Goal: Task Accomplishment & Management: Manage account settings

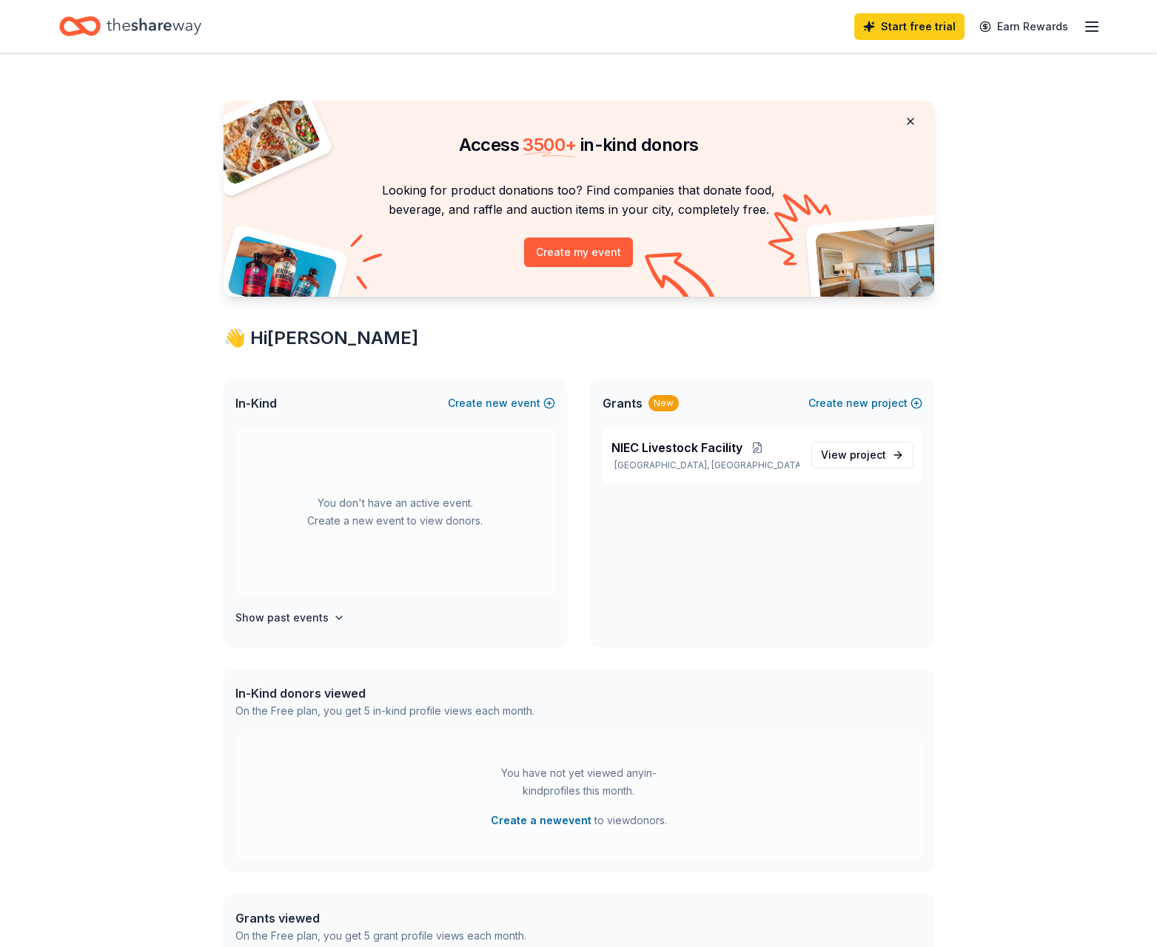
click at [911, 116] on button at bounding box center [910, 122] width 36 height 30
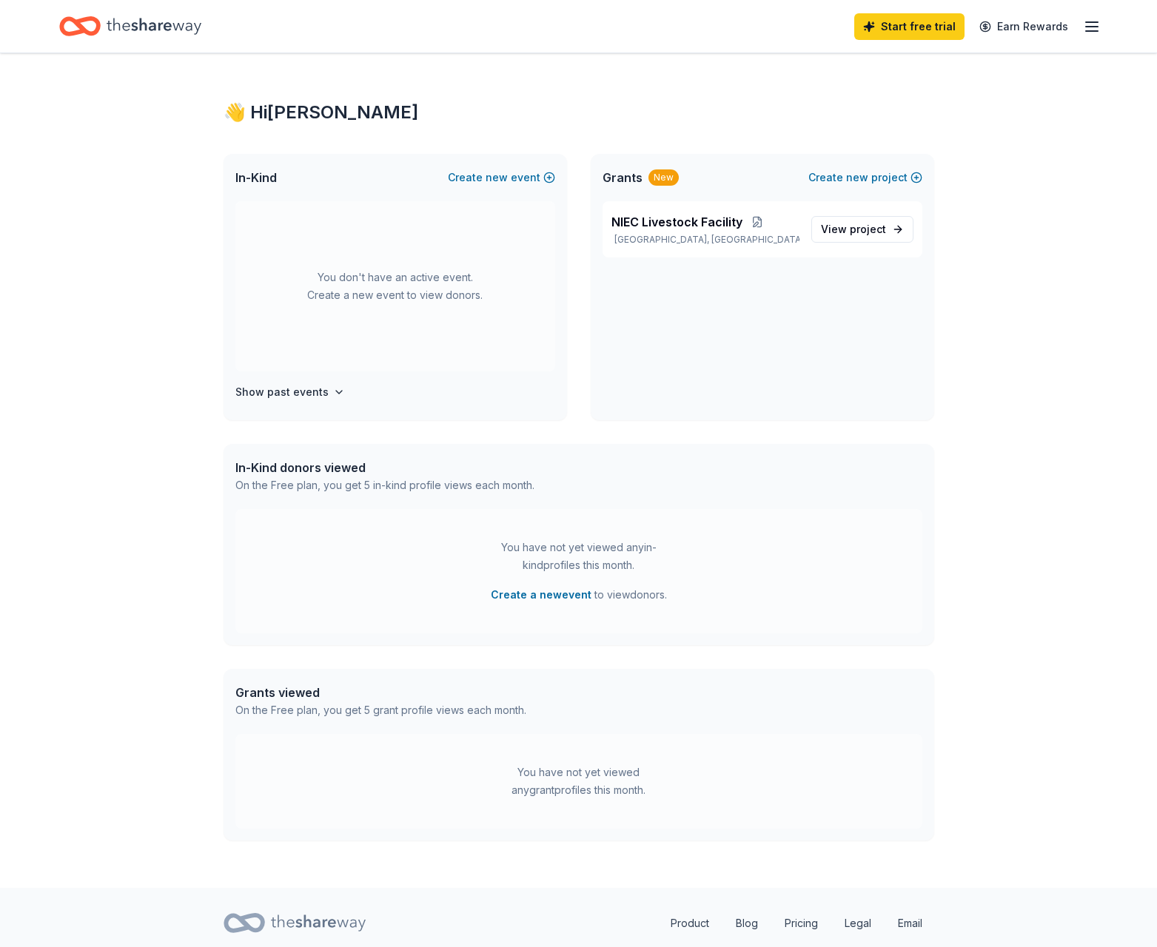
click at [1096, 28] on icon "button" at bounding box center [1092, 27] width 18 height 18
click at [921, 115] on link "Account" at bounding box center [914, 114] width 47 height 15
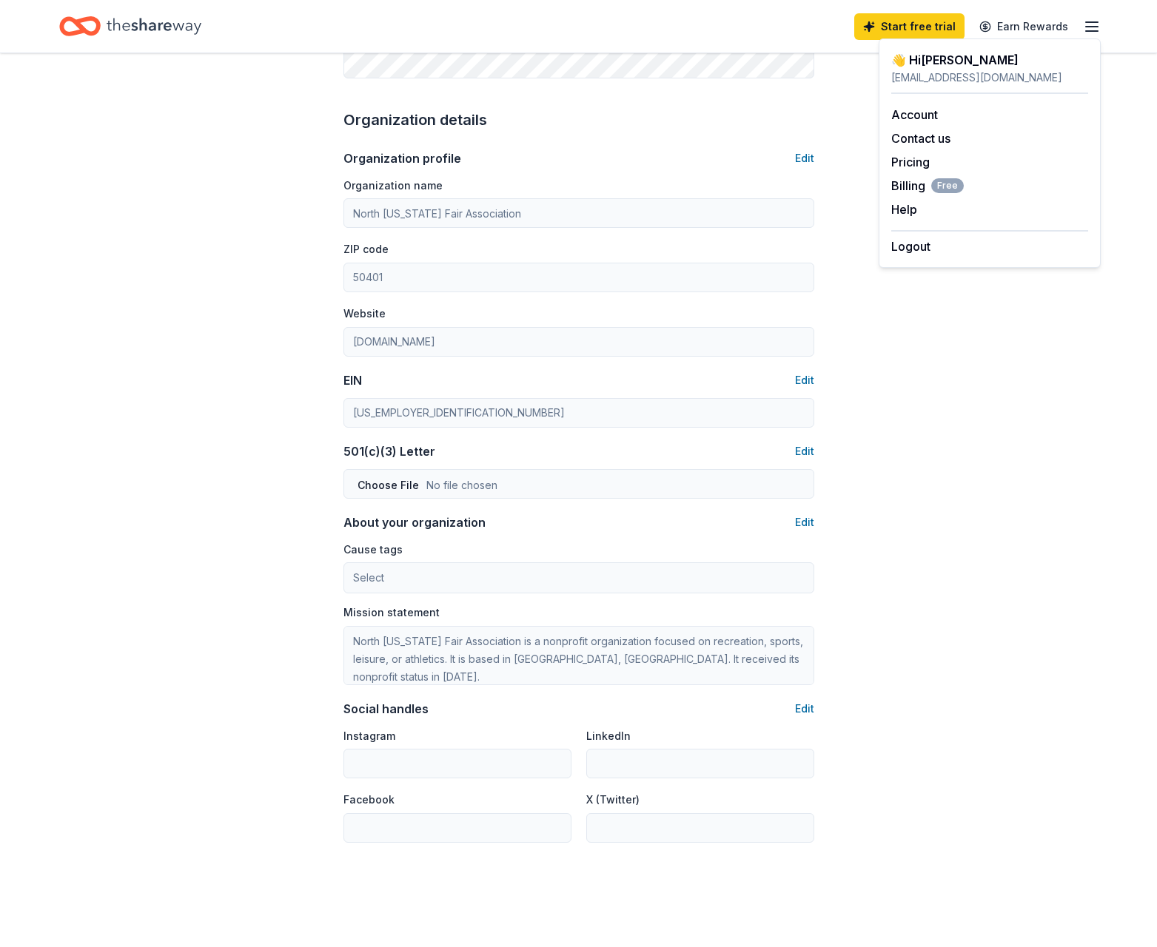
scroll to position [534, 0]
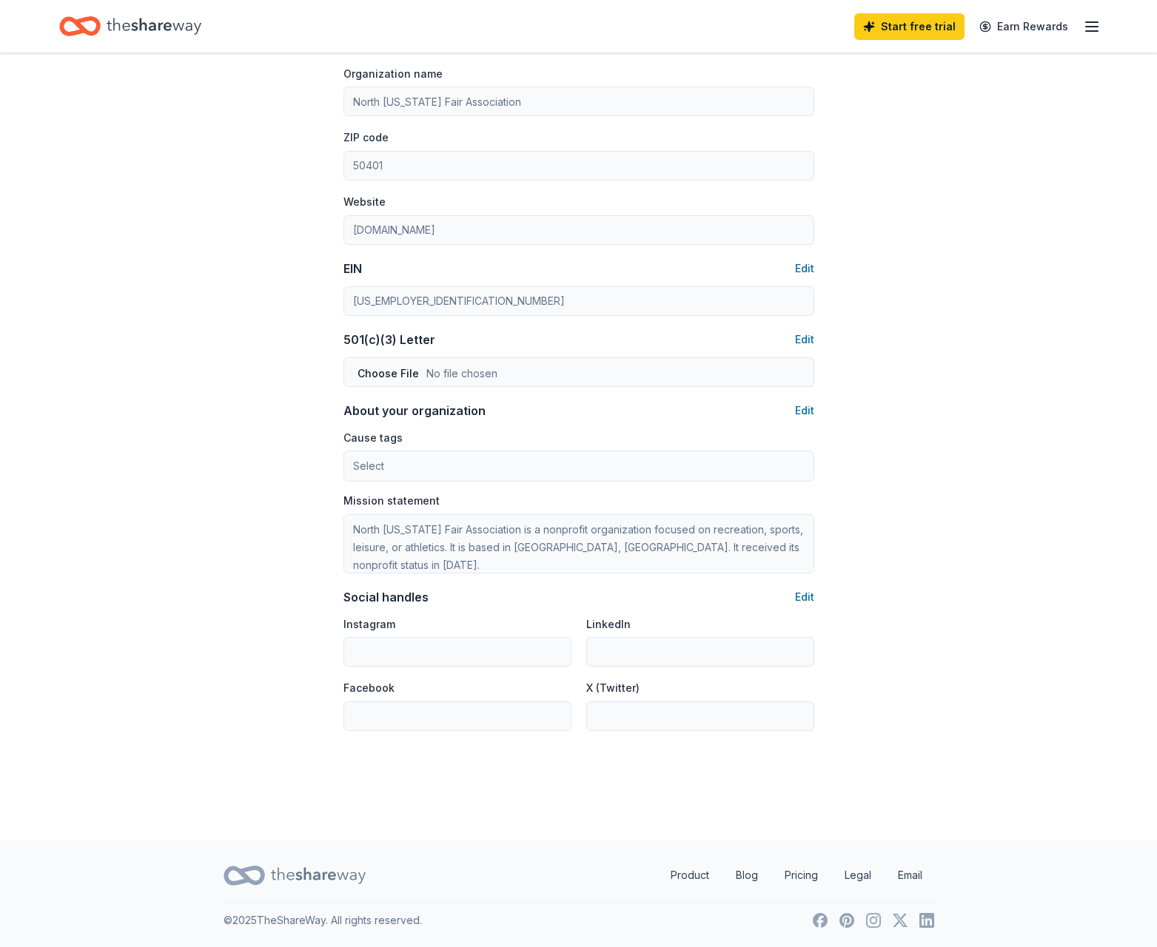
click at [1089, 33] on icon "button" at bounding box center [1092, 27] width 18 height 18
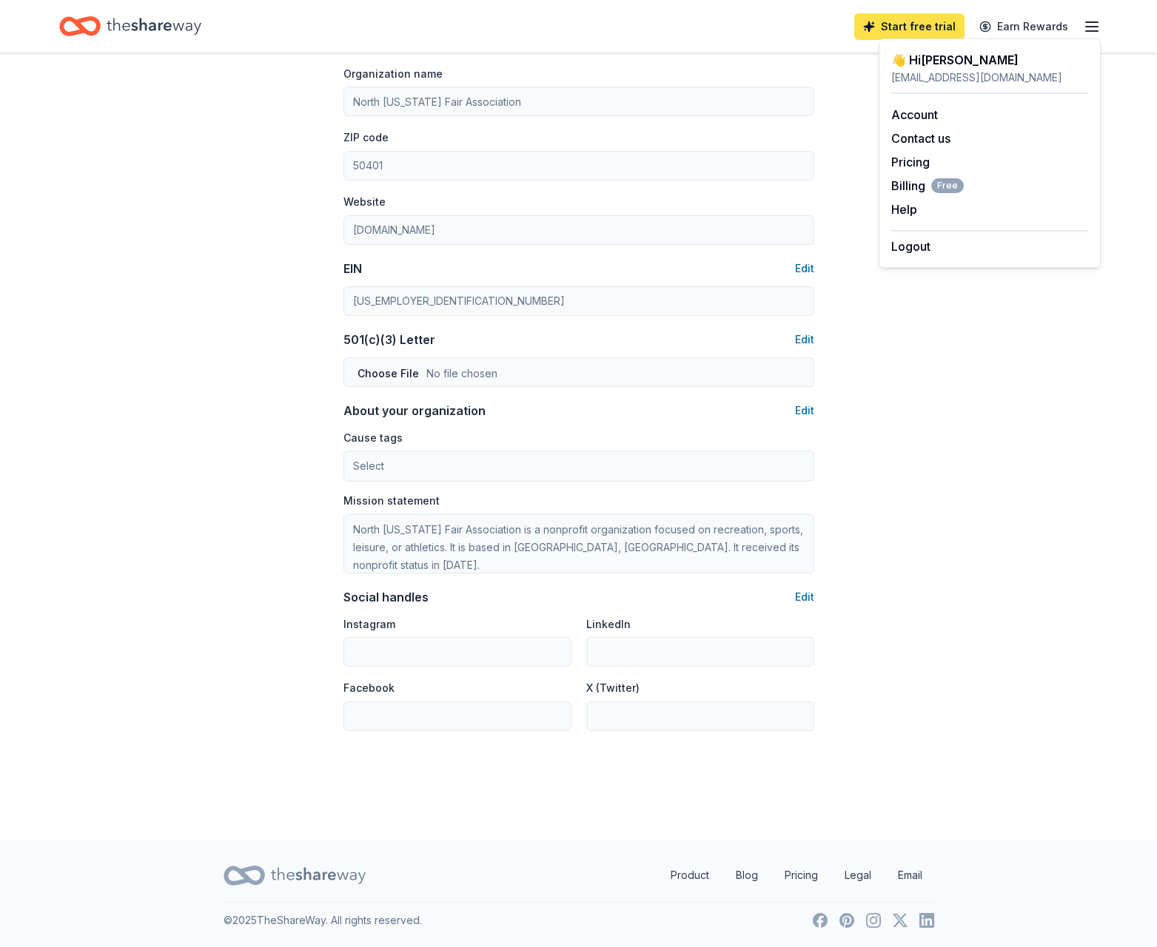
click at [935, 24] on link "Start free trial" at bounding box center [909, 26] width 110 height 27
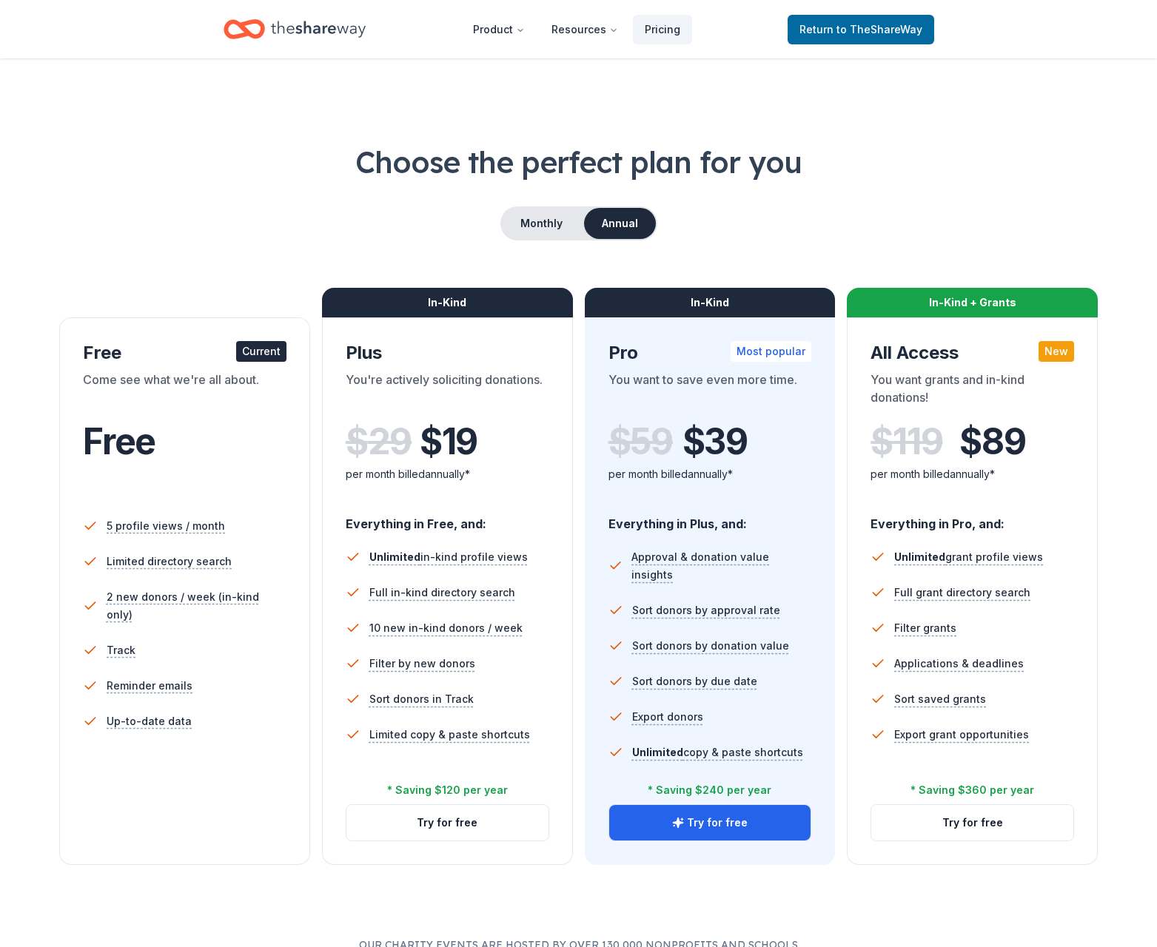
click at [166, 789] on div "5 profile views / month Limited directory search 2 new donors / week (in-kind o…" at bounding box center [185, 650] width 204 height 296
click at [885, 28] on span "to TheShareWay" at bounding box center [879, 29] width 86 height 13
